Goal: Check status: Check status

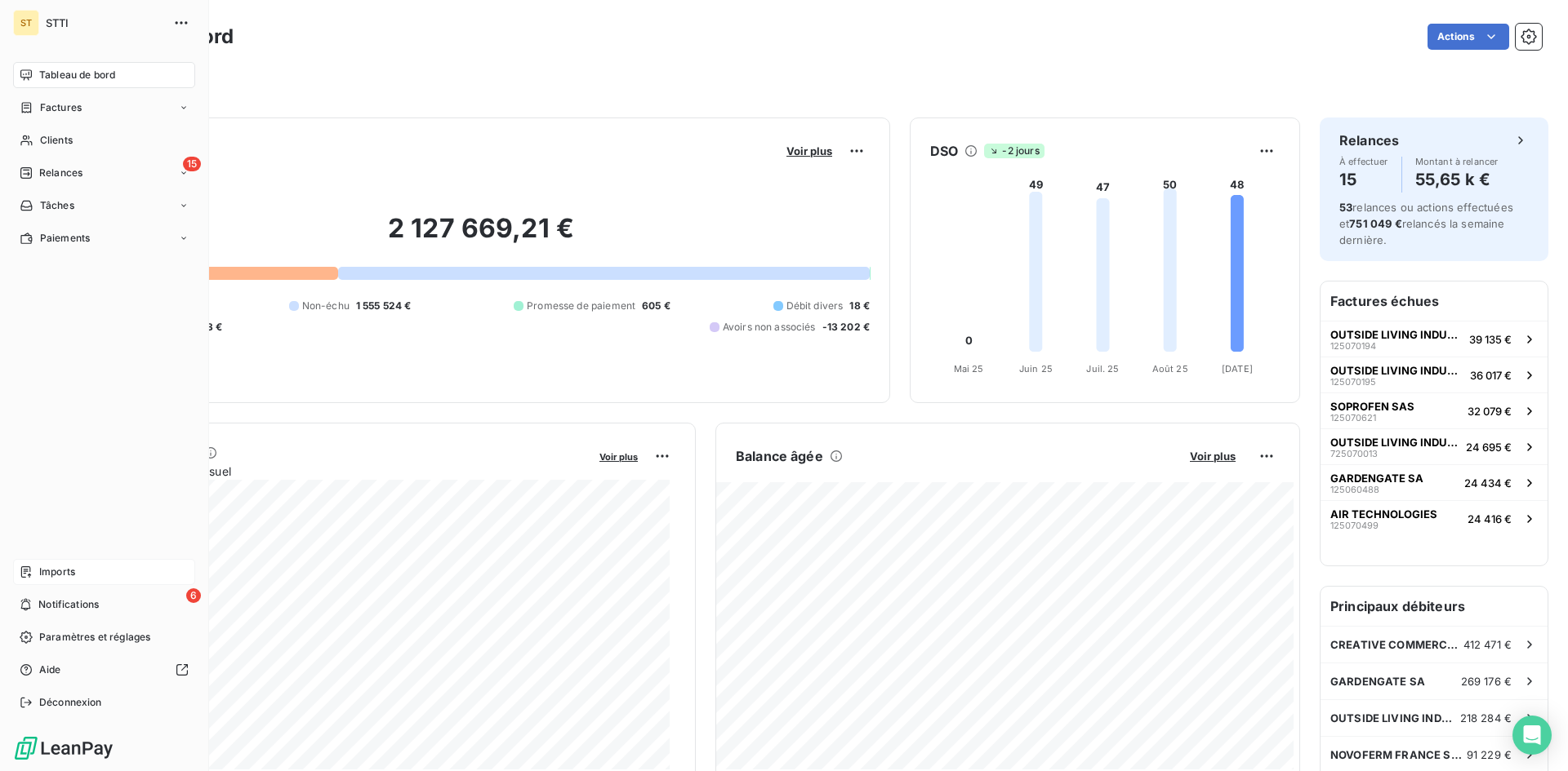
click at [52, 576] on span "Imports" at bounding box center [57, 572] width 36 height 15
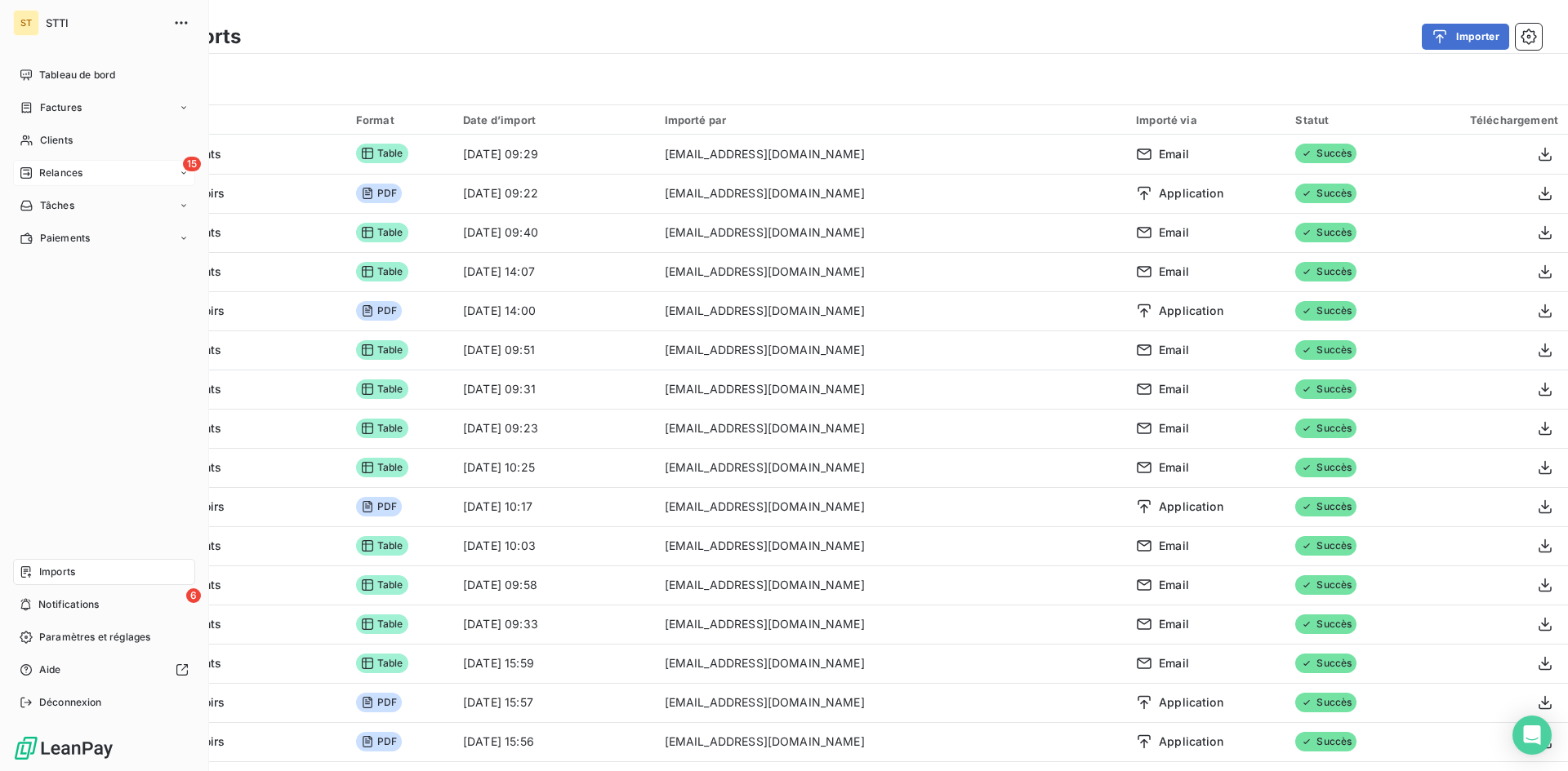
click at [25, 174] on icon at bounding box center [25, 173] width 11 height 11
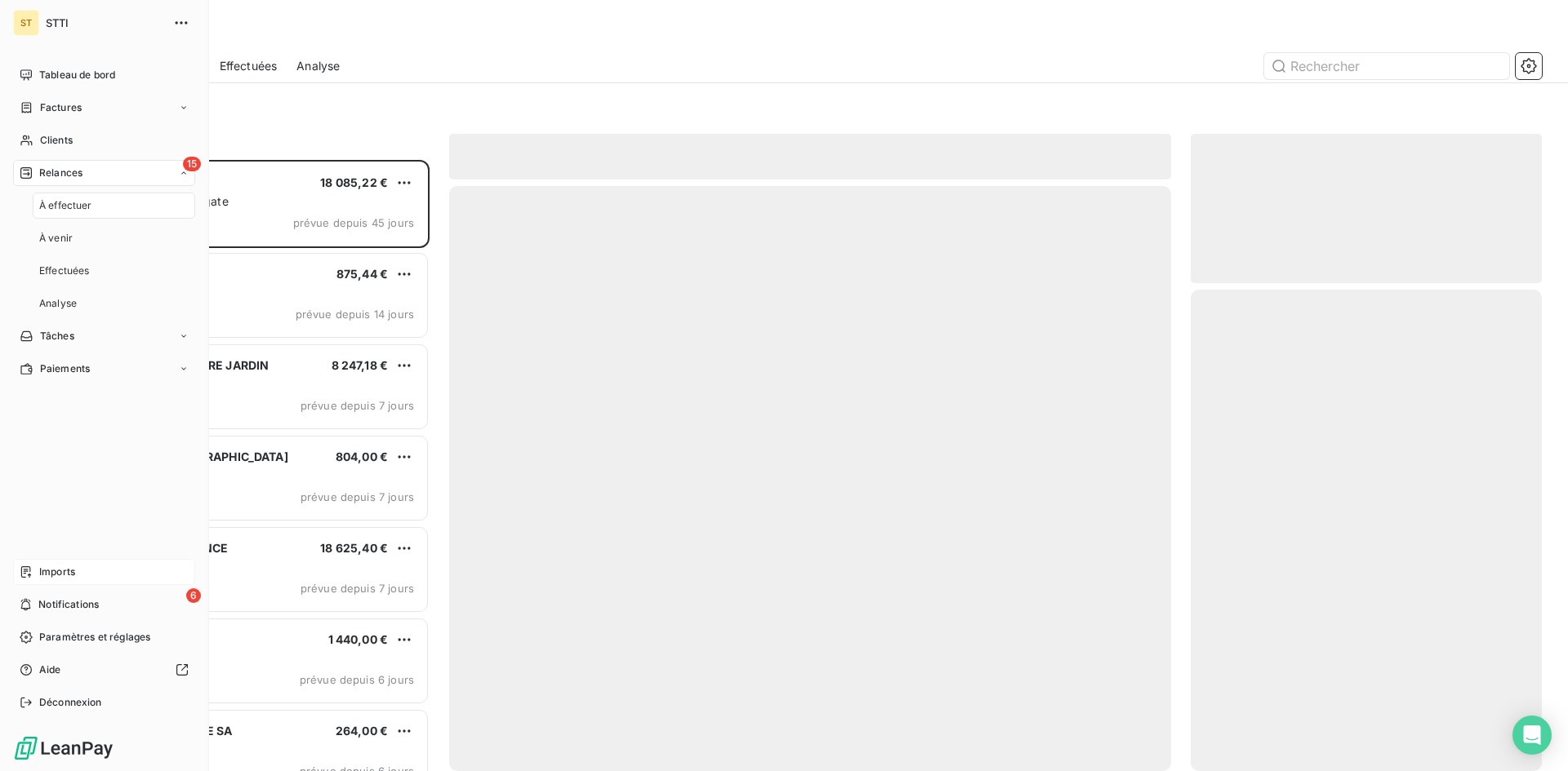
scroll to position [599, 339]
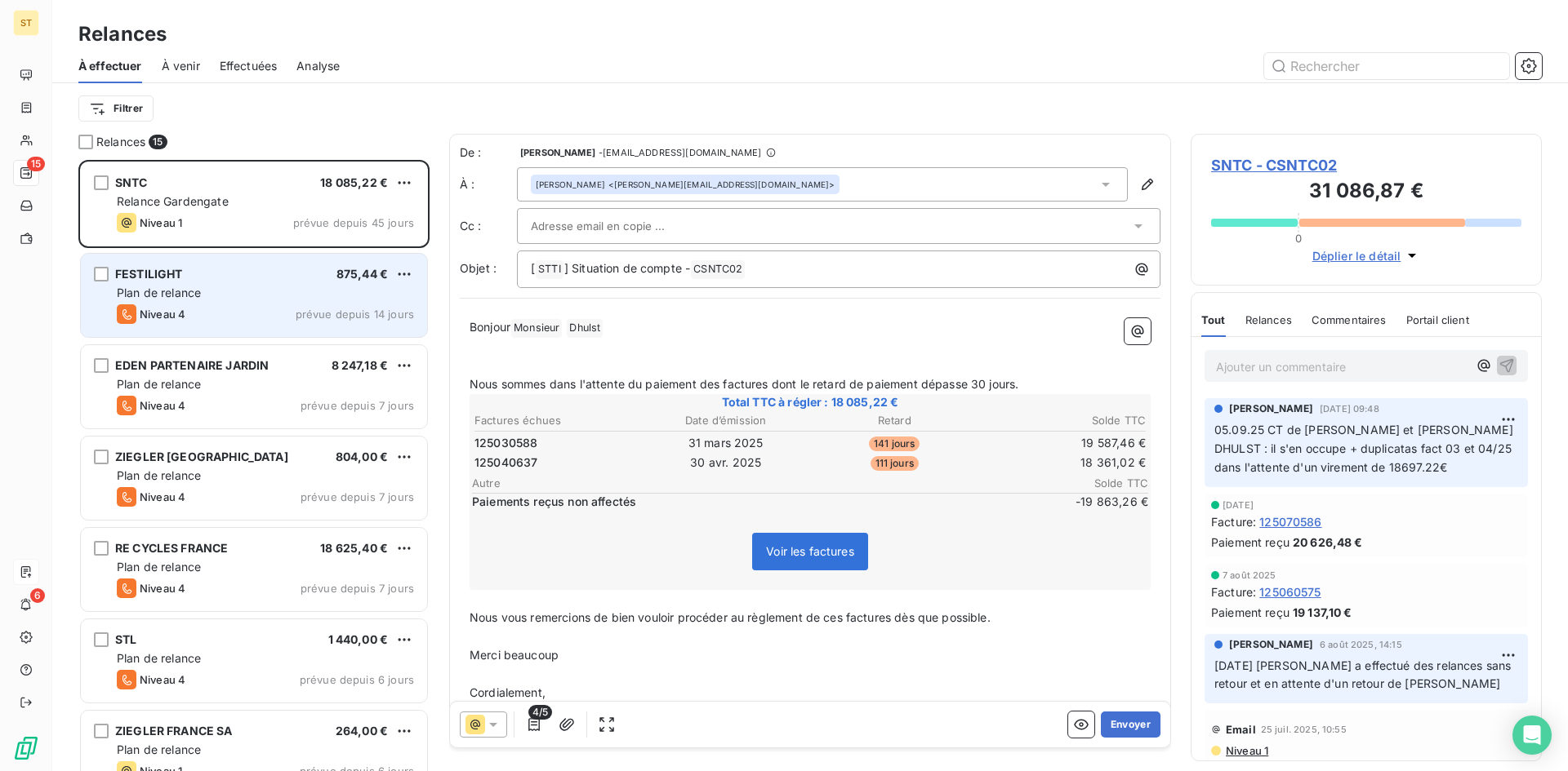
click at [211, 316] on div "Niveau 4 prévue depuis 14 jours" at bounding box center [265, 314] width 297 height 19
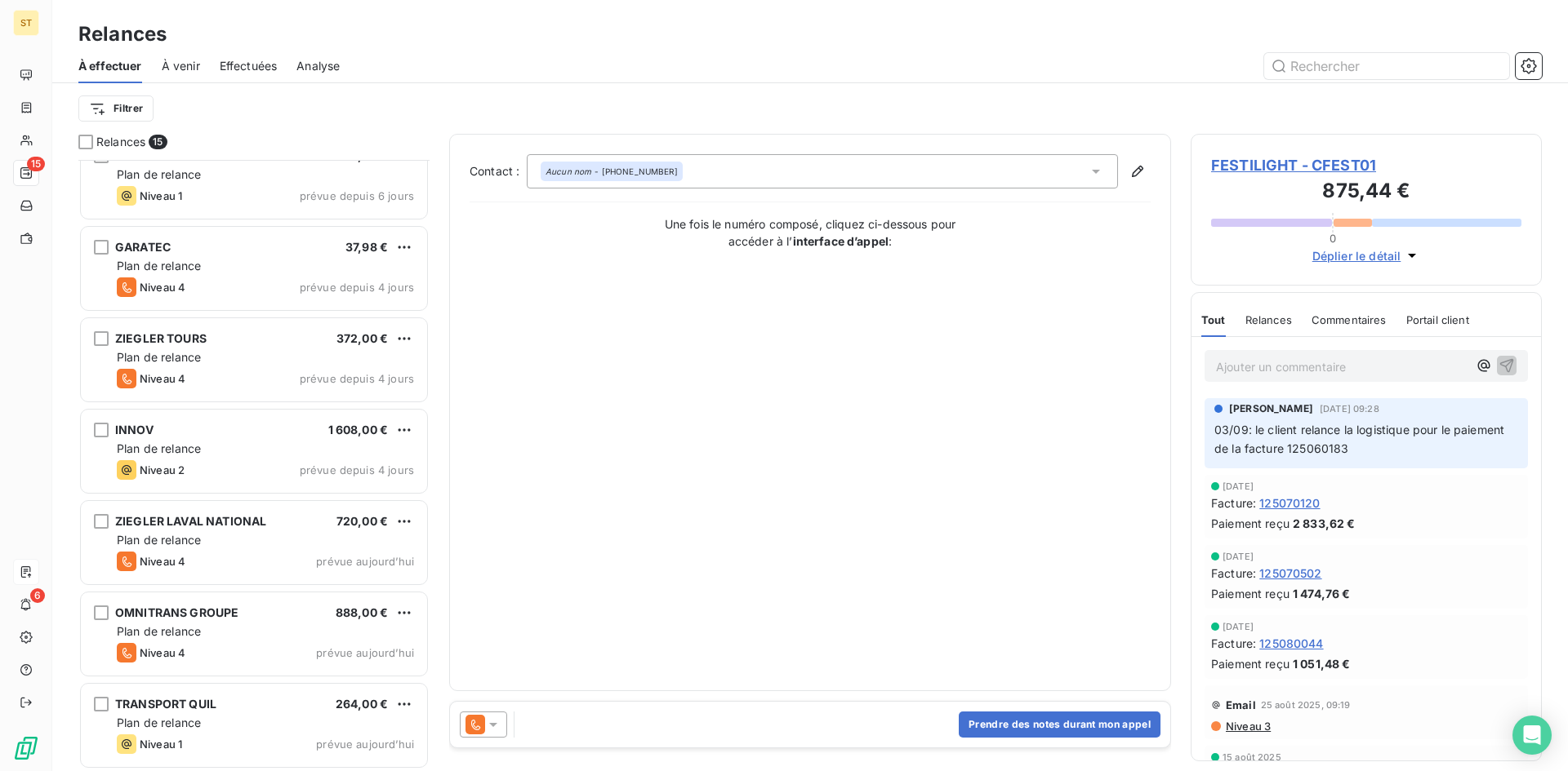
scroll to position [653, 0]
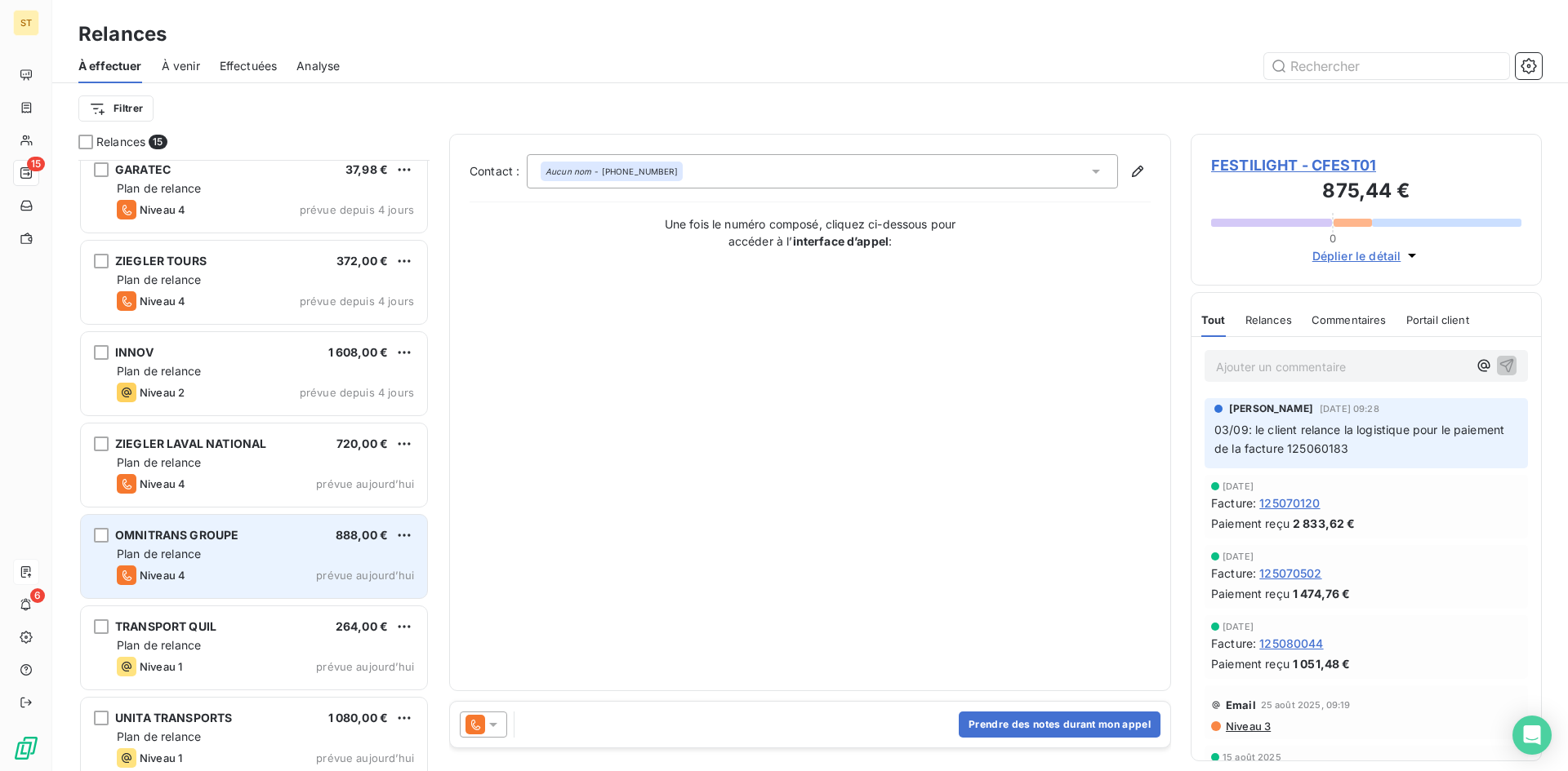
click at [306, 567] on div "Niveau 4 prévue aujourd’hui" at bounding box center [265, 575] width 297 height 19
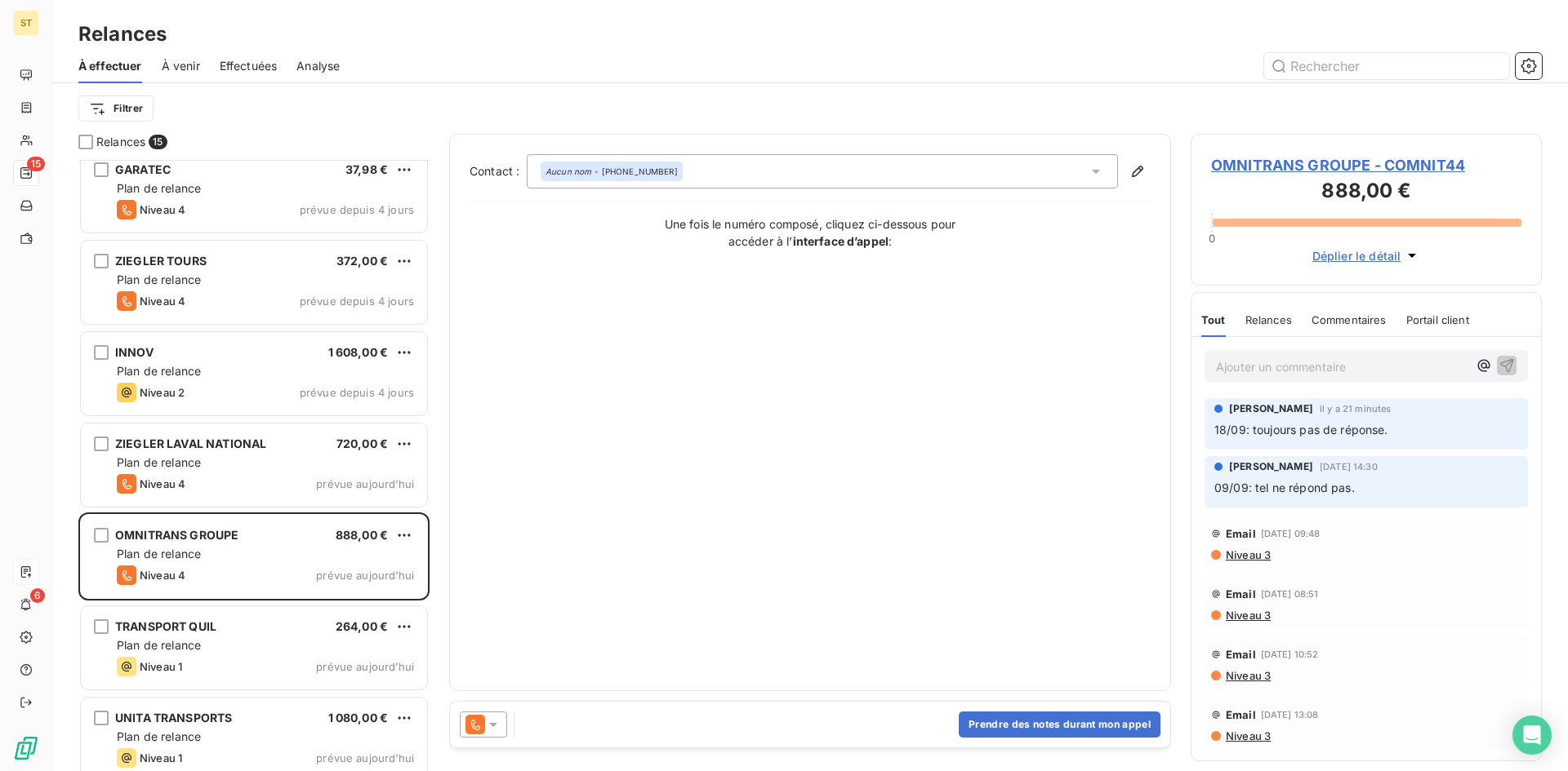
click at [1330, 260] on span "Déplier le détail" at bounding box center [1356, 256] width 89 height 18
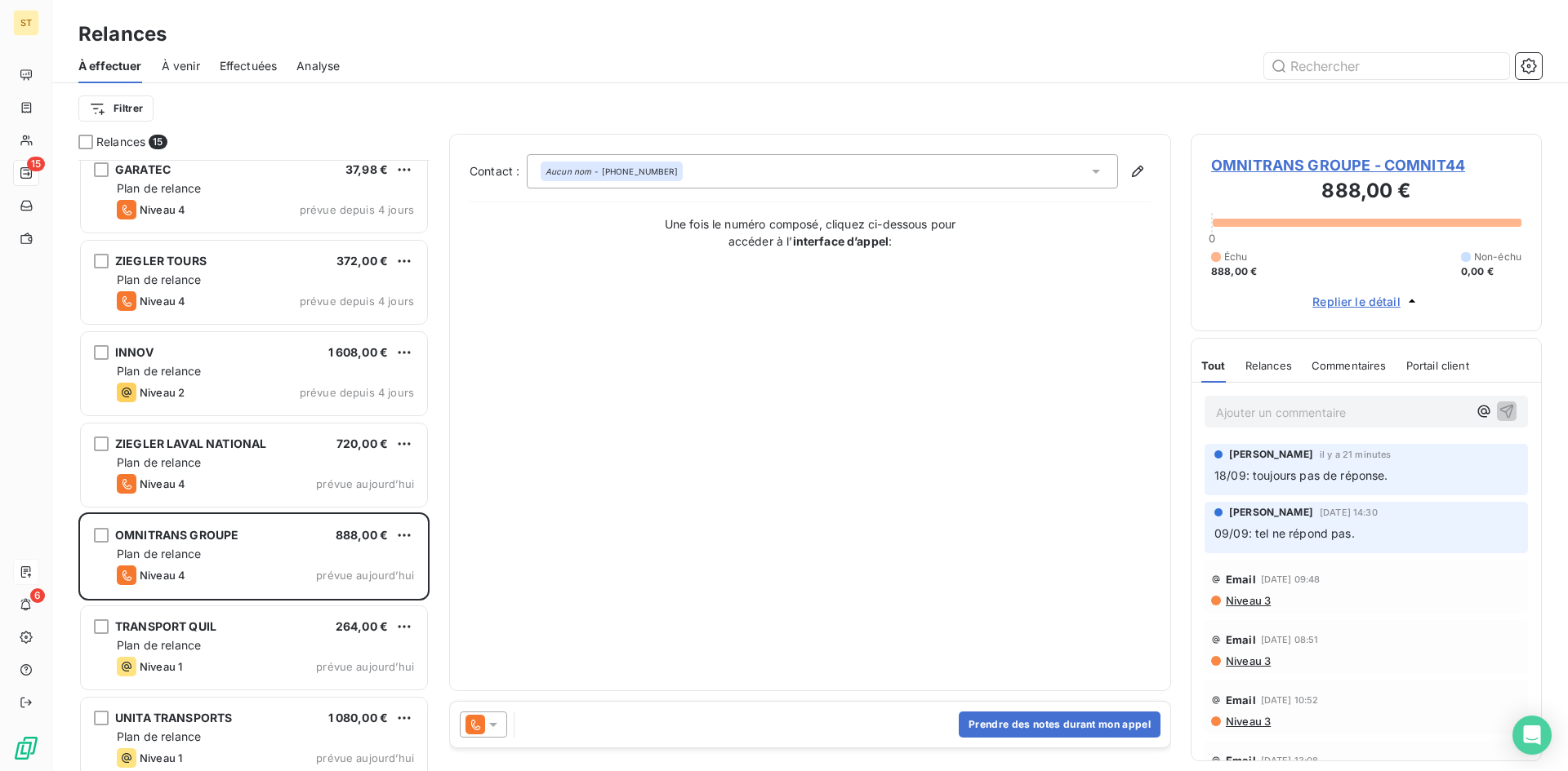
click at [1225, 273] on span "888,00 €" at bounding box center [1233, 271] width 46 height 15
click at [1224, 271] on span "888,00 €" at bounding box center [1233, 271] width 46 height 15
click at [1261, 161] on span "OMNITRANS GROUPE - COMNIT44" at bounding box center [1365, 165] width 310 height 22
